Goal: Task Accomplishment & Management: Manage account settings

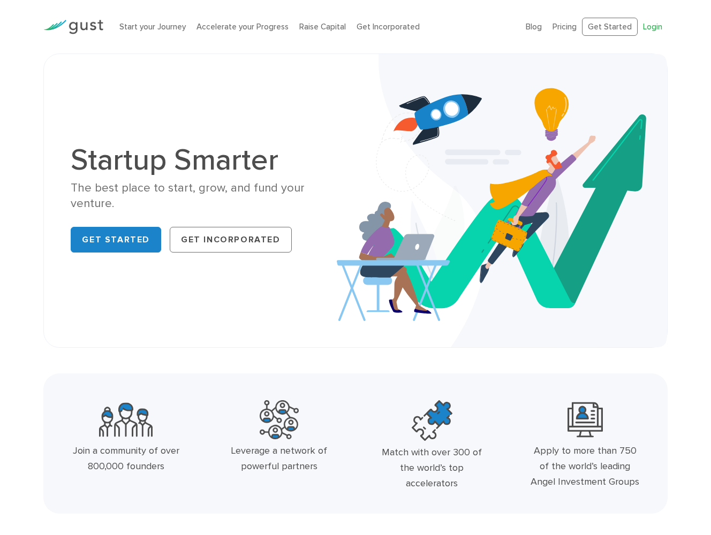
click at [623, 27] on link "Login" at bounding box center [652, 27] width 19 height 10
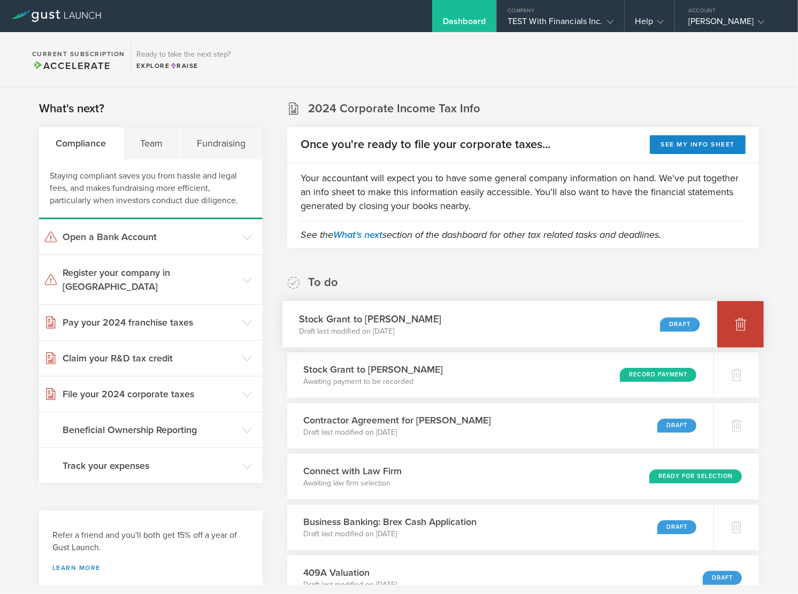
click at [736, 326] on icon at bounding box center [741, 325] width 11 height 10
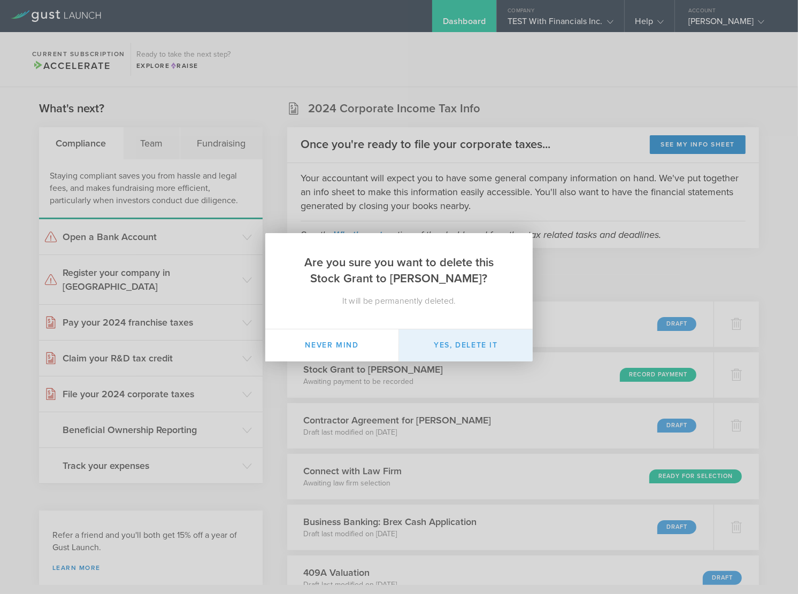
click at [464, 338] on button "Yes, delete it" at bounding box center [466, 346] width 134 height 32
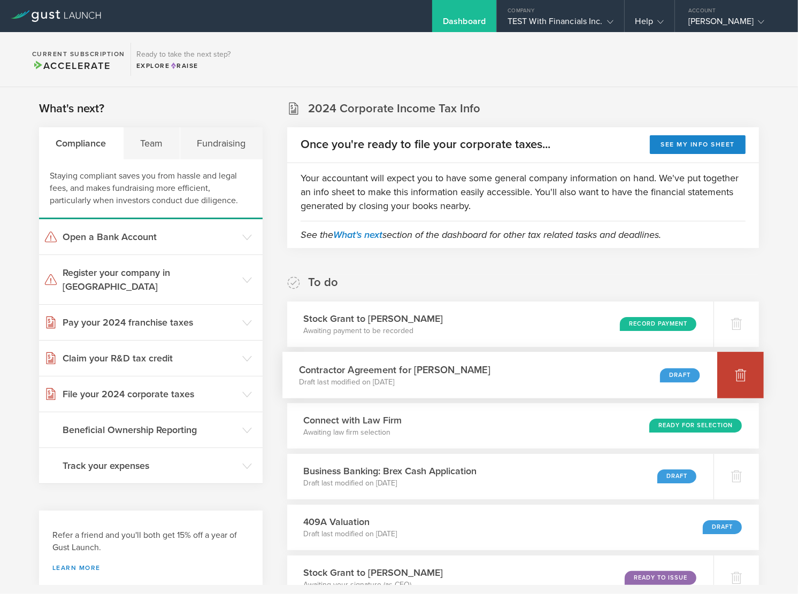
click at [736, 368] on div at bounding box center [741, 375] width 47 height 47
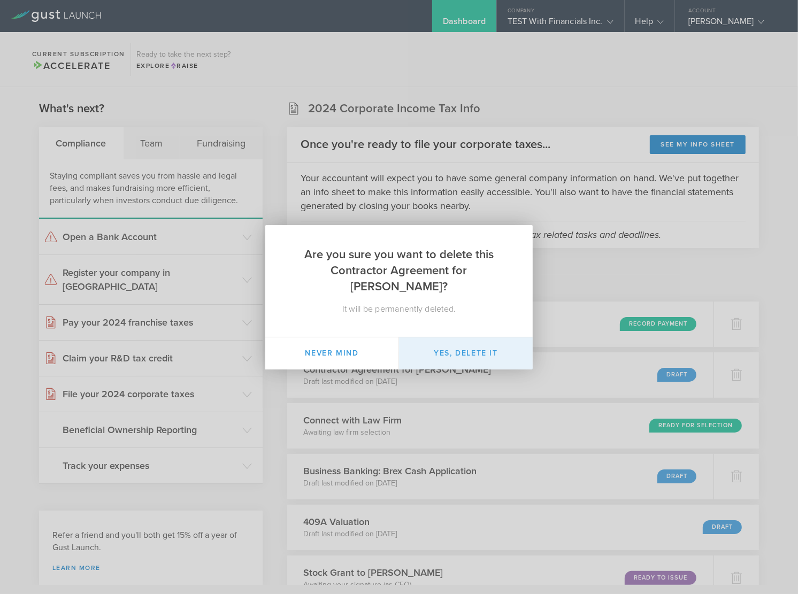
click at [491, 344] on button "Yes, delete it" at bounding box center [466, 354] width 134 height 32
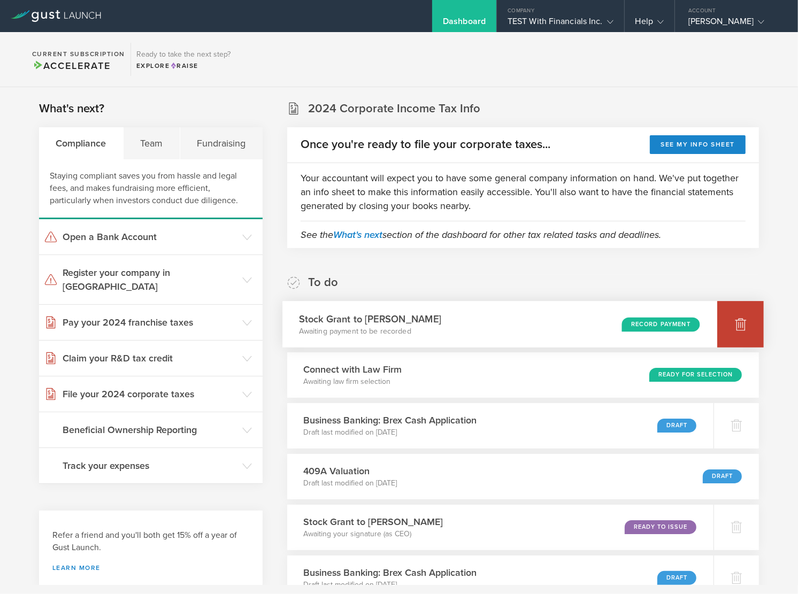
click at [736, 329] on icon at bounding box center [741, 325] width 11 height 10
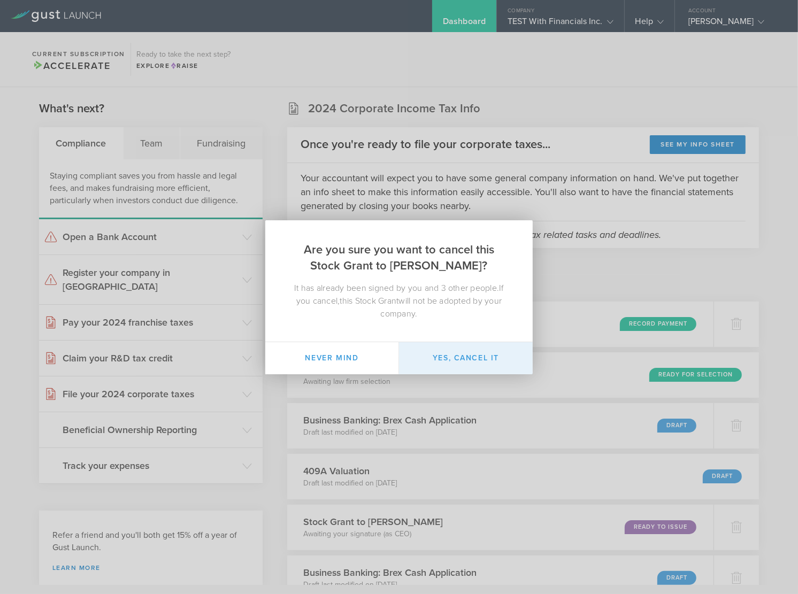
click at [486, 356] on button "Yes, cancel it" at bounding box center [466, 358] width 134 height 32
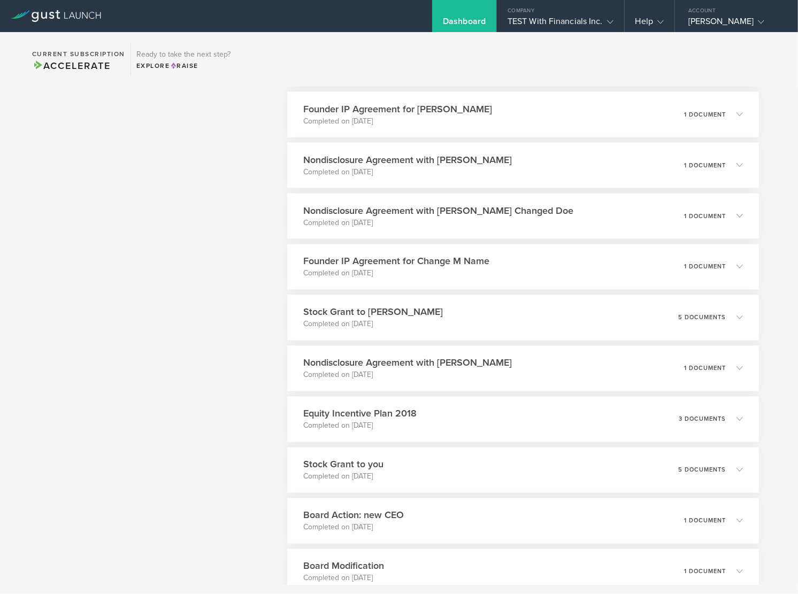
scroll to position [1656, 0]
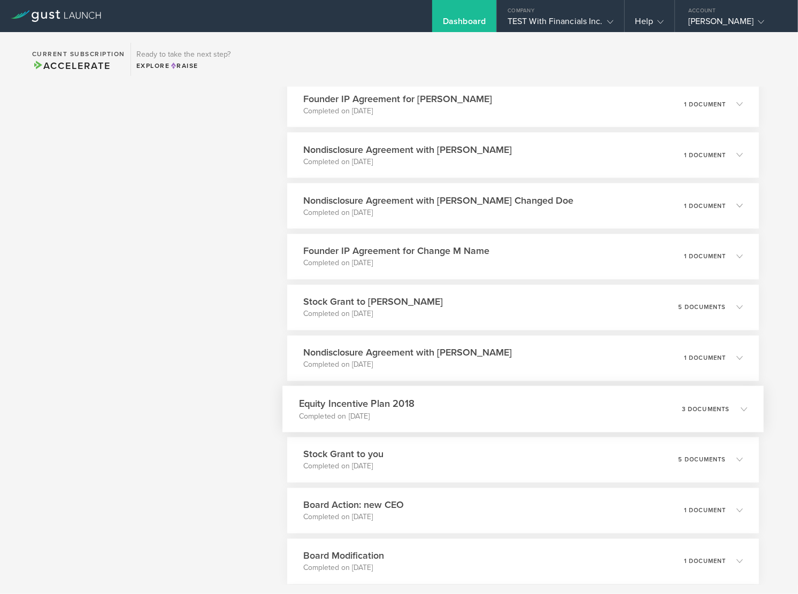
click at [476, 402] on div "Equity Incentive Plan 2018 Completed on Oct 23, 2018 3 documents" at bounding box center [524, 409] width 482 height 47
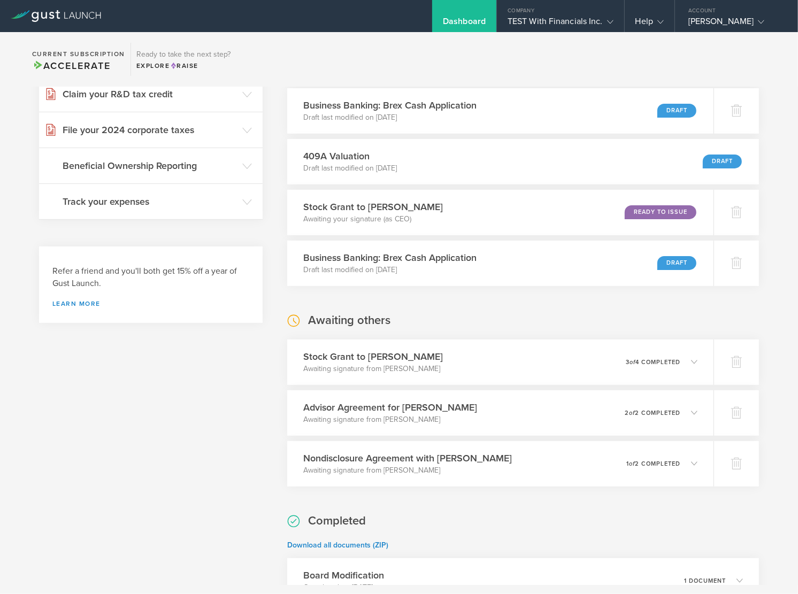
scroll to position [0, 0]
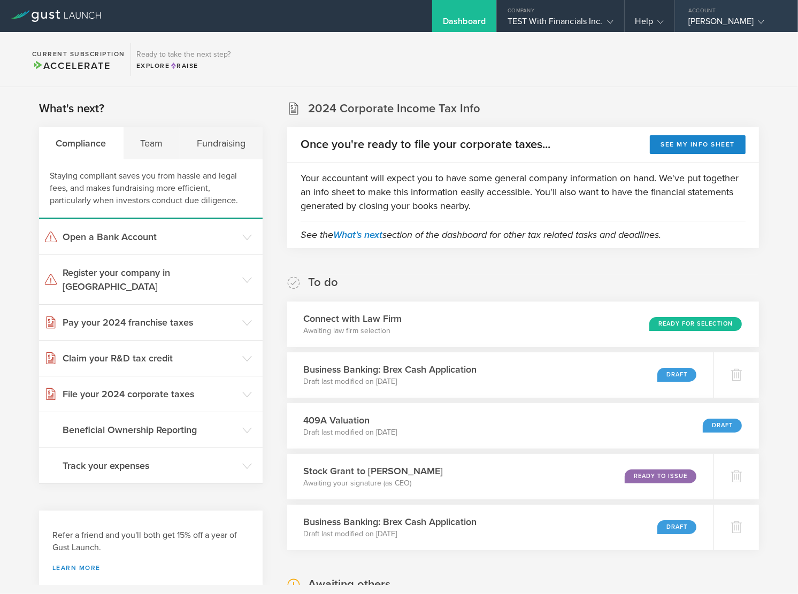
click at [695, 12] on div "Account" at bounding box center [736, 8] width 123 height 16
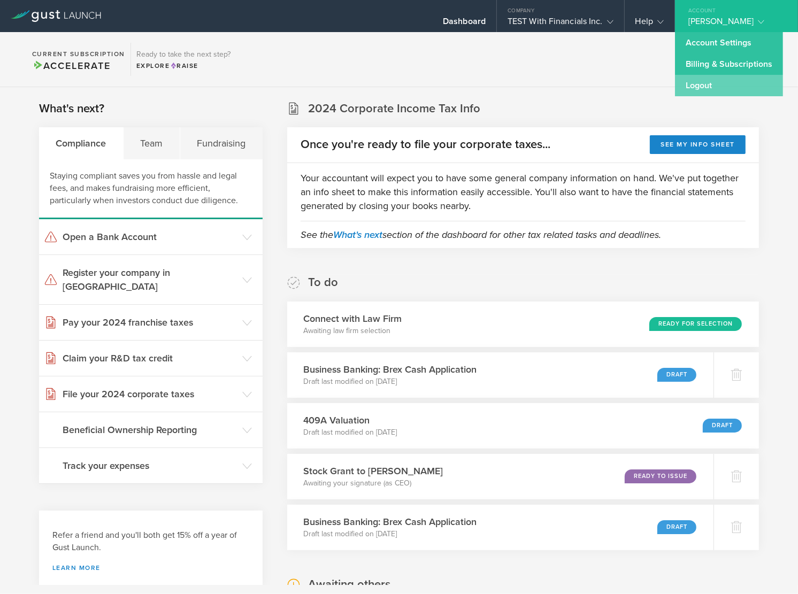
click at [699, 81] on link "Logout" at bounding box center [729, 85] width 108 height 21
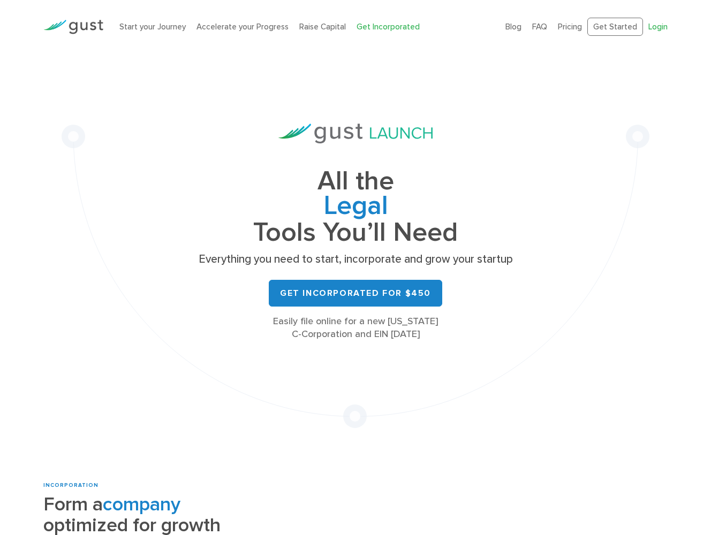
click at [655, 25] on link "Login" at bounding box center [657, 27] width 19 height 10
